Goal: Information Seeking & Learning: Learn about a topic

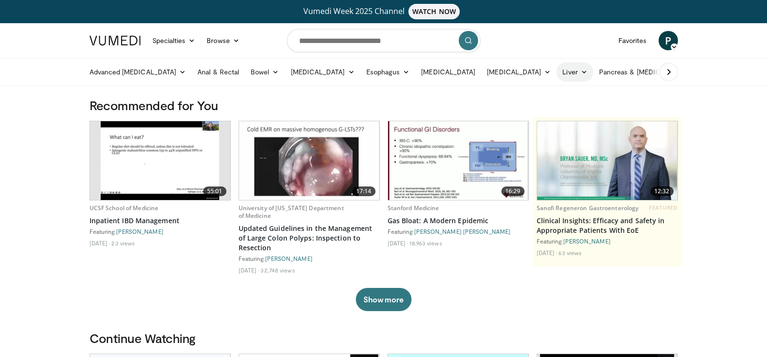
click at [556, 74] on link "Liver" at bounding box center [574, 71] width 36 height 19
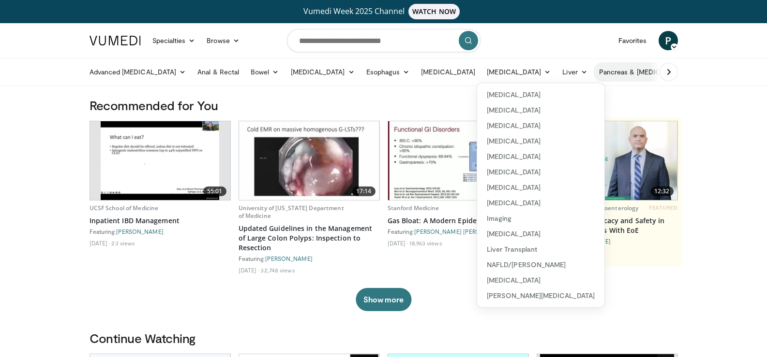
click at [609, 77] on link "Pancreas & [MEDICAL_DATA]" at bounding box center [649, 71] width 113 height 19
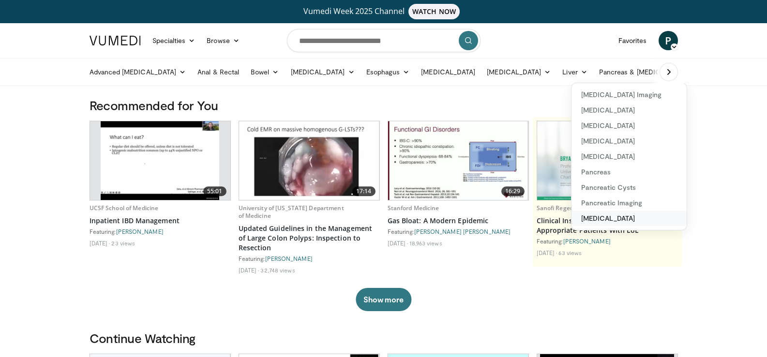
click at [580, 216] on link "[MEDICAL_DATA]" at bounding box center [628, 218] width 115 height 15
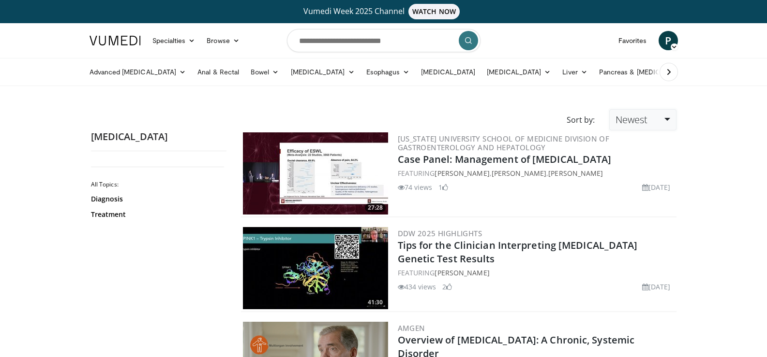
click at [667, 119] on link "Newest" at bounding box center [642, 119] width 67 height 21
click at [642, 204] on link "Newest" at bounding box center [647, 205] width 76 height 15
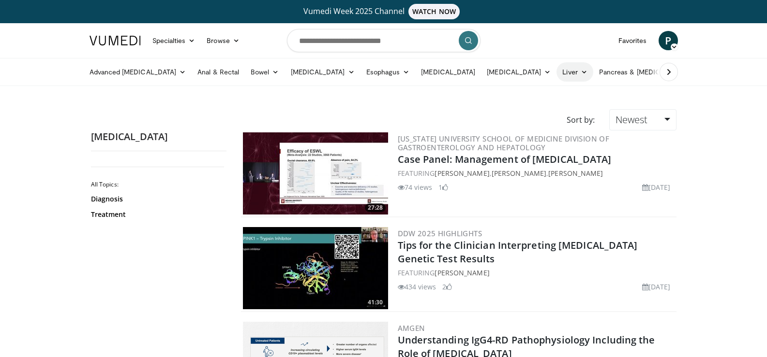
click at [556, 66] on link "Liver" at bounding box center [574, 71] width 36 height 19
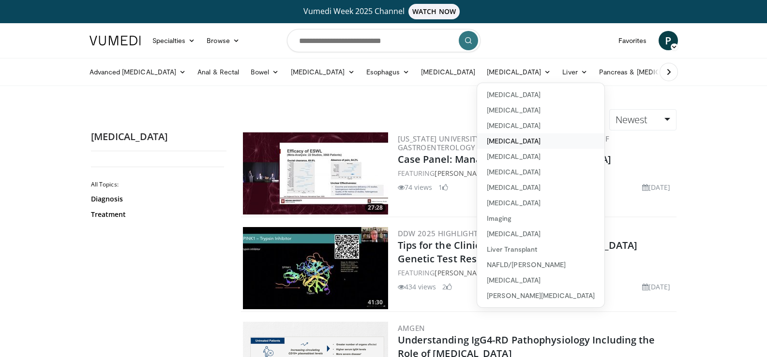
click at [499, 140] on link "[MEDICAL_DATA]" at bounding box center [540, 141] width 127 height 15
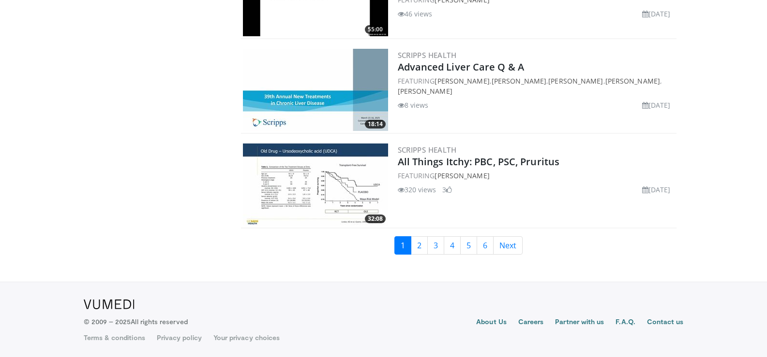
scroll to position [2265, 0]
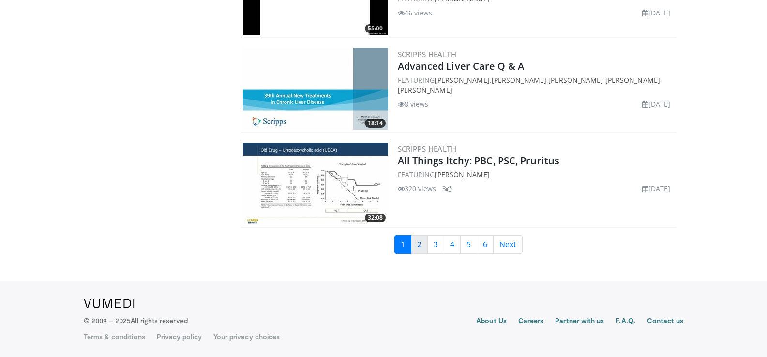
click at [420, 246] on link "2" at bounding box center [419, 245] width 17 height 18
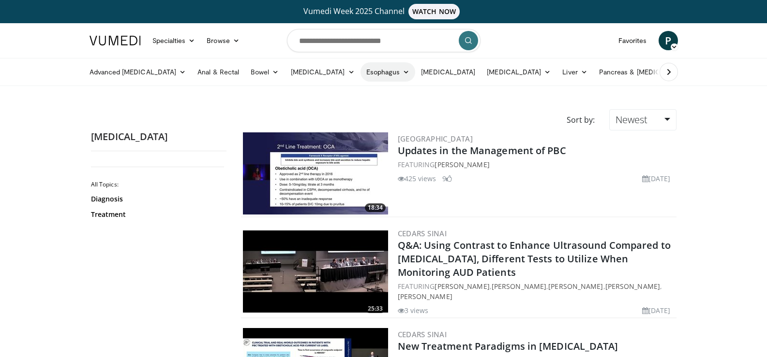
click at [373, 69] on link "Esophagus" at bounding box center [387, 71] width 55 height 19
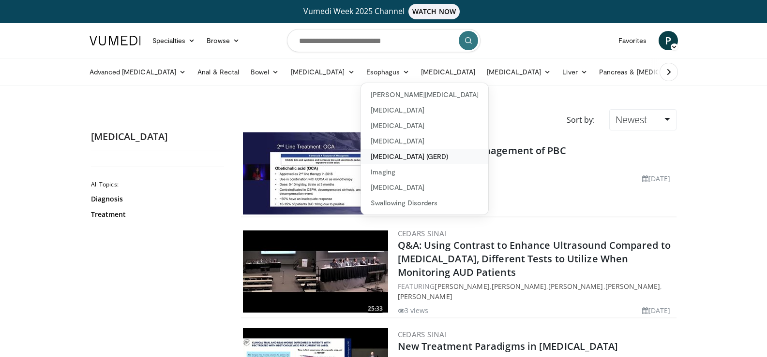
click at [388, 159] on link "[MEDICAL_DATA] (GERD)" at bounding box center [424, 156] width 127 height 15
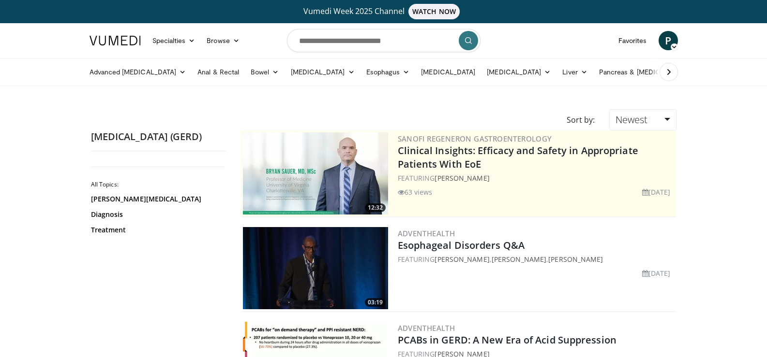
click at [671, 73] on icon at bounding box center [669, 72] width 10 height 10
click at [716, 73] on icon at bounding box center [719, 72] width 7 height 7
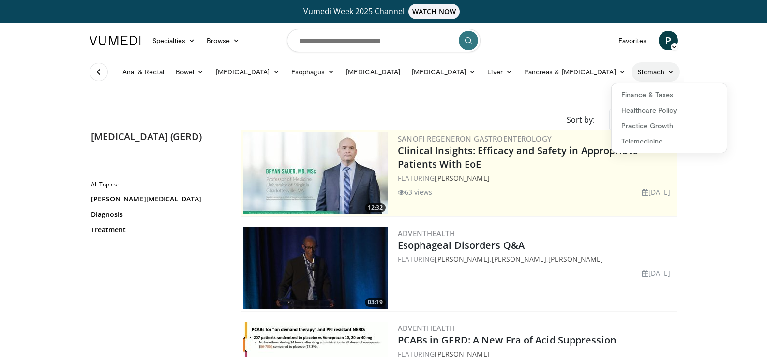
click at [667, 74] on icon at bounding box center [670, 72] width 7 height 7
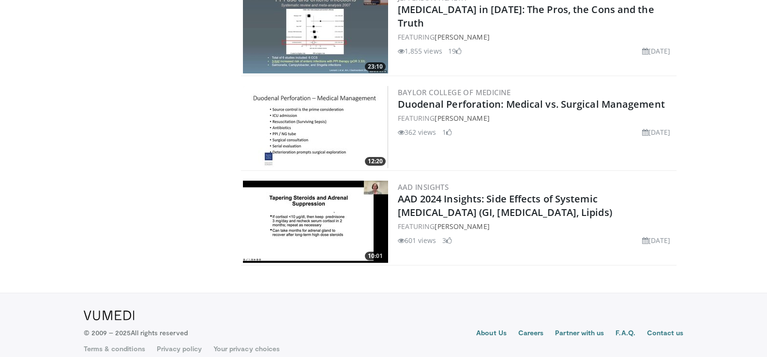
scroll to position [627, 0]
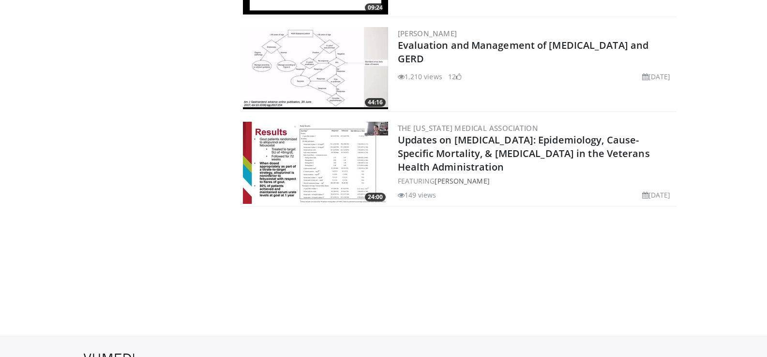
scroll to position [424, 0]
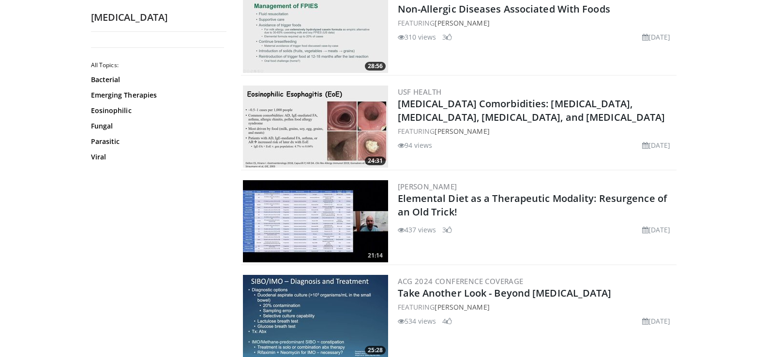
scroll to position [532, 0]
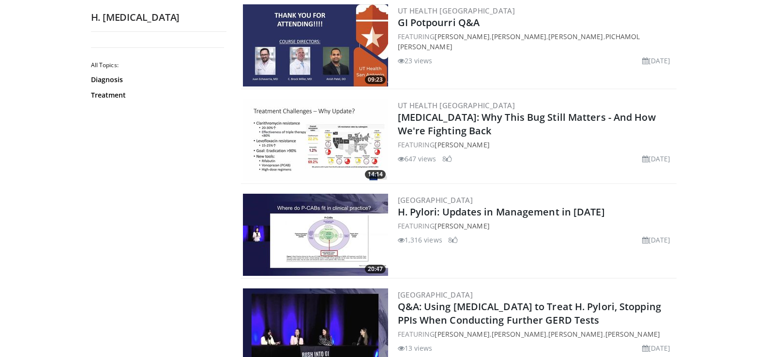
scroll to position [435, 0]
